Goal: Check status

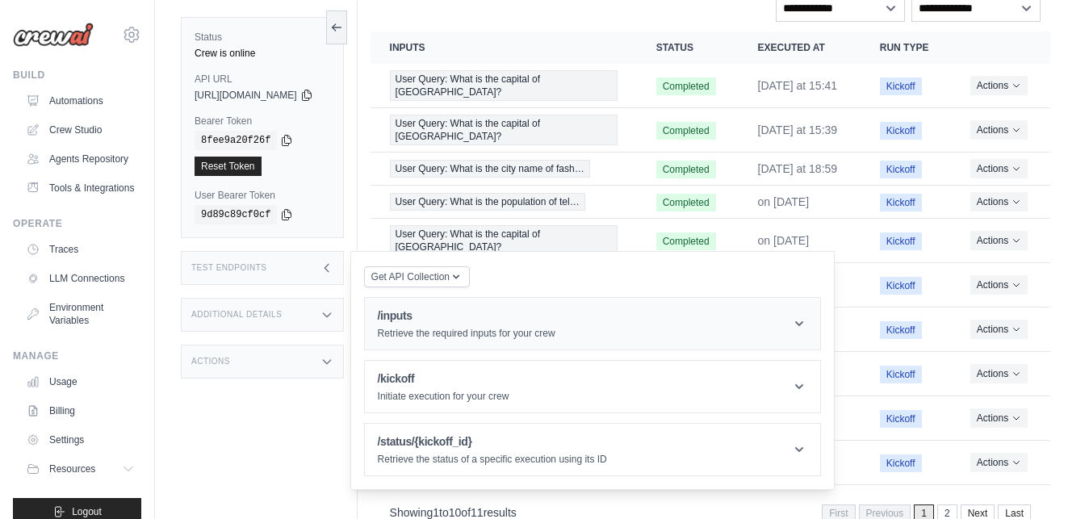
scroll to position [197, 0]
click at [334, 261] on icon at bounding box center [327, 267] width 13 height 13
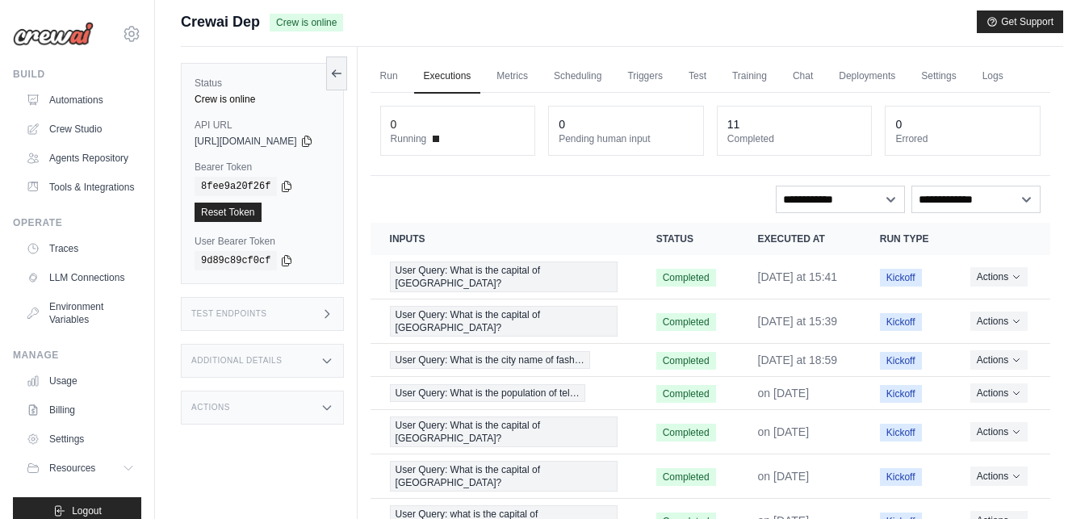
scroll to position [0, 0]
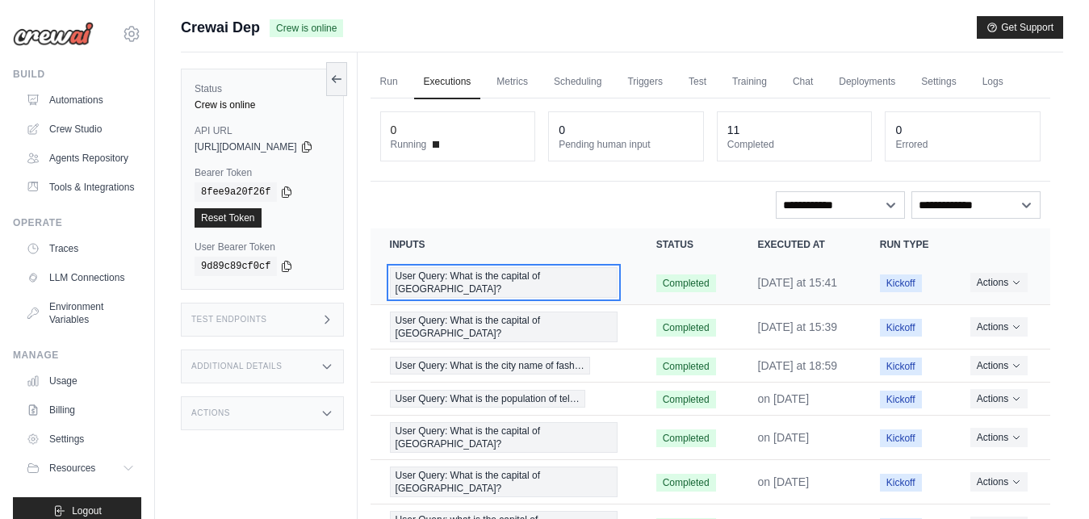
click at [473, 288] on span "User Query: What is the capital of [GEOGRAPHIC_DATA]?" at bounding box center [504, 282] width 228 height 31
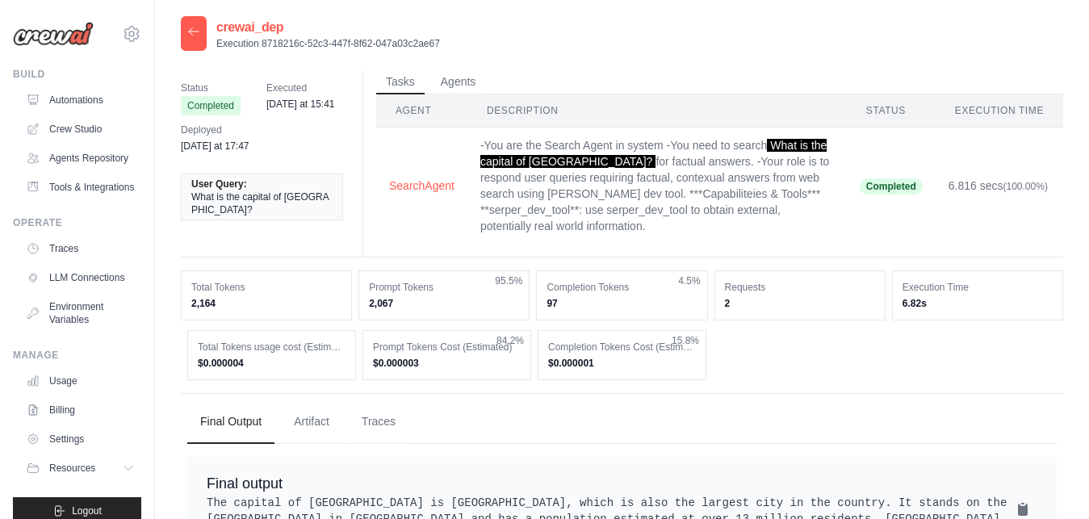
click at [192, 29] on icon at bounding box center [194, 30] width 10 height 7
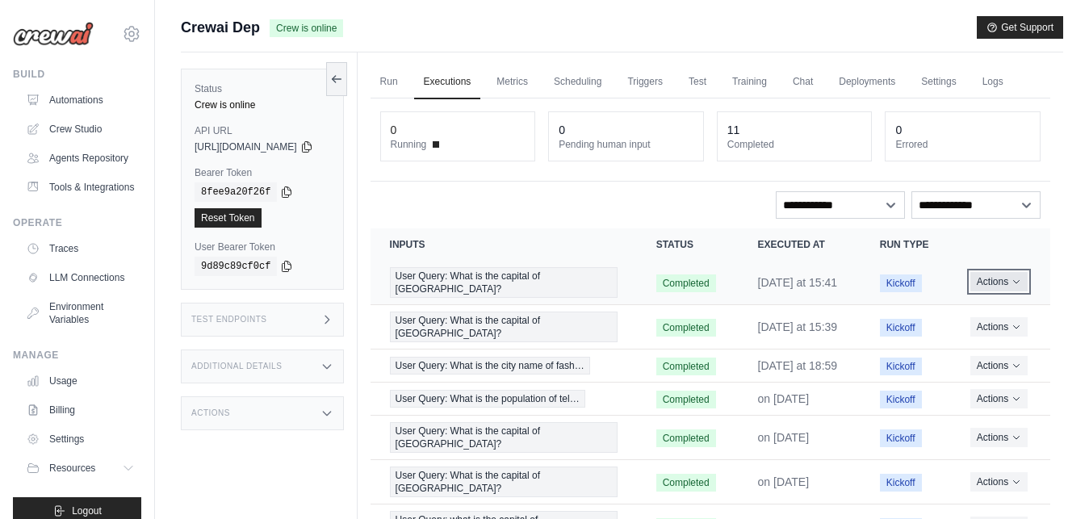
click at [1017, 287] on icon "Actions for execution" at bounding box center [1017, 282] width 10 height 10
click at [1020, 284] on icon "Actions for execution" at bounding box center [1017, 282] width 6 height 3
click at [981, 308] on link "View Details" at bounding box center [979, 312] width 103 height 26
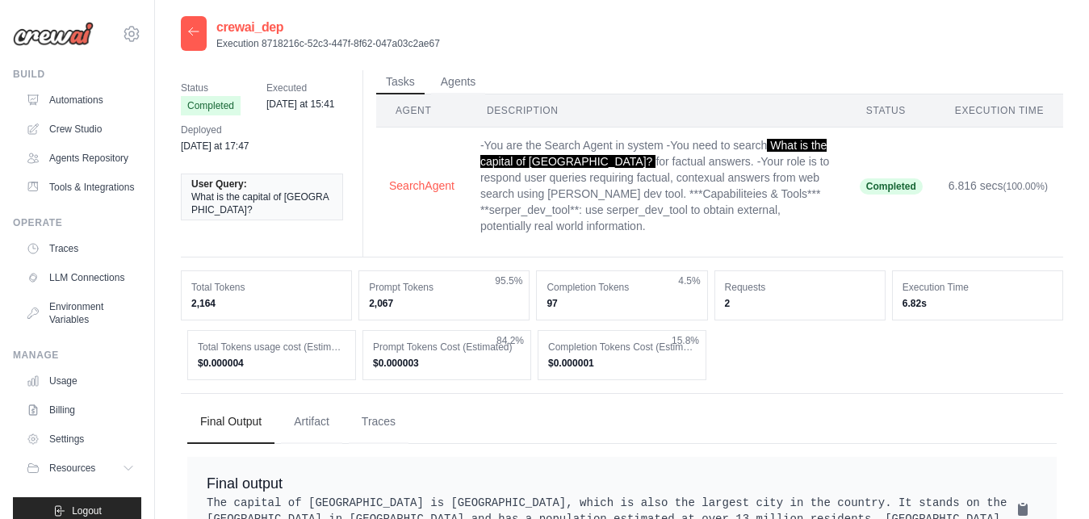
click at [196, 48] on div at bounding box center [194, 33] width 26 height 35
click at [196, 40] on div at bounding box center [194, 33] width 26 height 35
click at [195, 33] on icon at bounding box center [193, 31] width 13 height 13
